Goal: Task Accomplishment & Management: Manage account settings

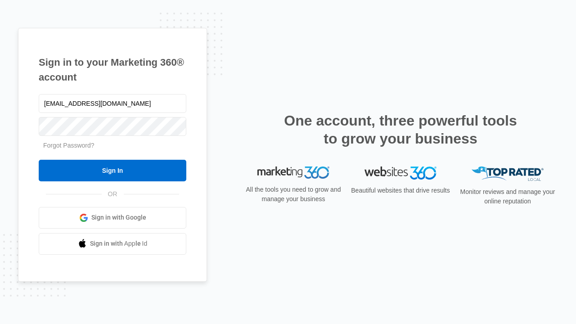
type input "[EMAIL_ADDRESS][DOMAIN_NAME]"
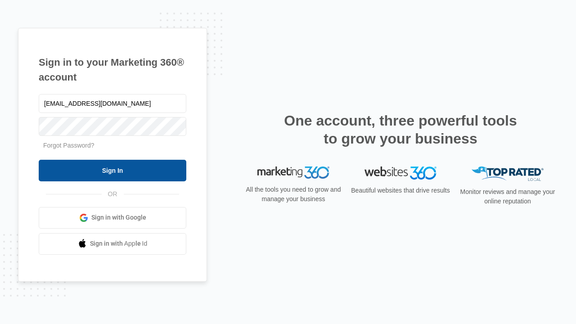
click at [112, 170] on input "Sign In" at bounding box center [113, 171] width 148 height 22
